Goal: Find specific page/section: Find specific page/section

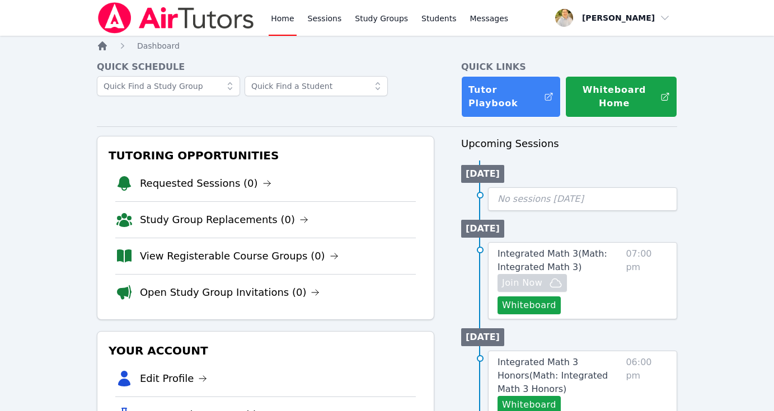
click at [107, 48] on ol "Home Dashboard" at bounding box center [138, 45] width 83 height 11
click at [107, 48] on icon "Breadcrumb" at bounding box center [102, 45] width 11 height 11
click at [321, 21] on link "Sessions" at bounding box center [324, 18] width 39 height 36
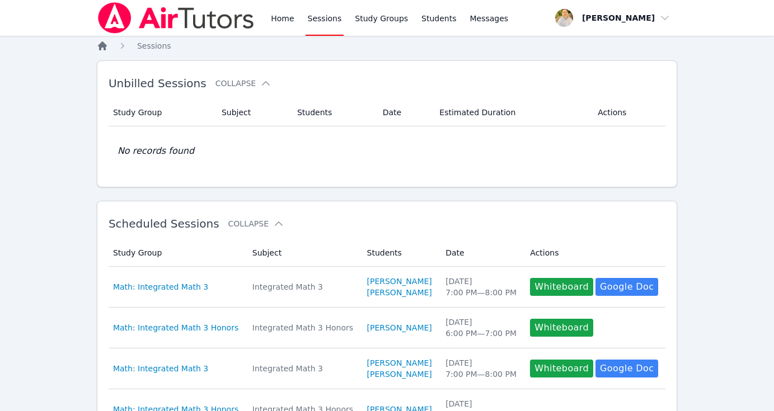
click at [98, 41] on icon "Breadcrumb" at bounding box center [102, 45] width 11 height 11
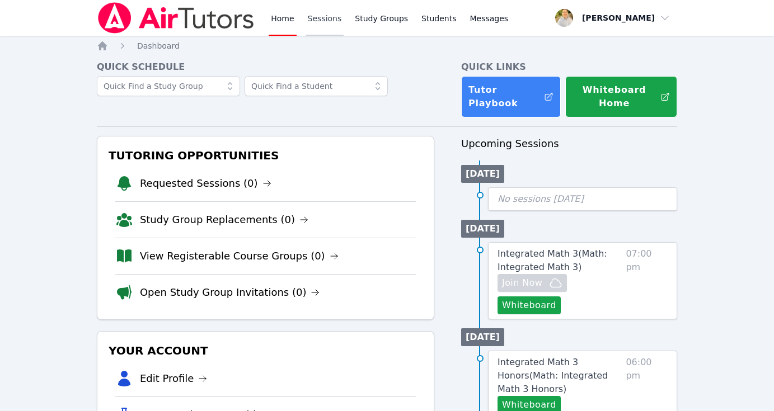
click at [323, 20] on link "Sessions" at bounding box center [324, 18] width 39 height 36
